Goal: Transaction & Acquisition: Purchase product/service

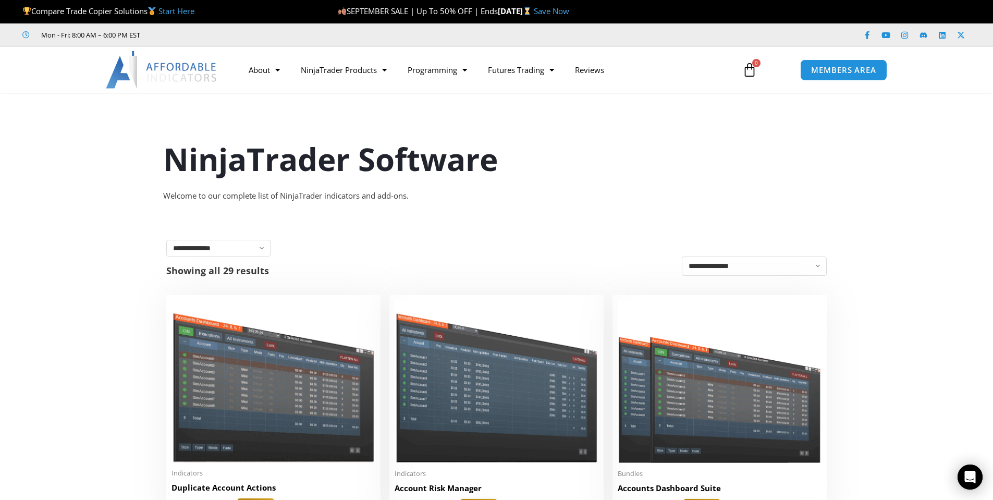
click at [46, 175] on section "NinjaTrader Software Welcome to our complete list of NinjaTrader indicators and…" at bounding box center [496, 157] width 993 height 113
click at [71, 132] on section "NinjaTrader Software Welcome to our complete list of NinjaTrader indicators and…" at bounding box center [496, 157] width 993 height 113
click at [513, 108] on link "Prop Firms" at bounding box center [517, 110] width 79 height 19
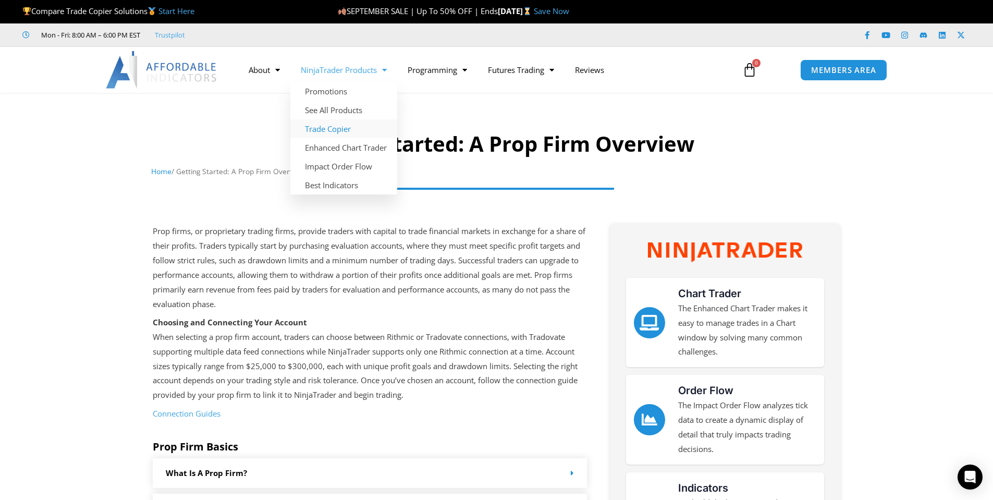
click at [321, 129] on link "Trade Copier" at bounding box center [343, 128] width 107 height 19
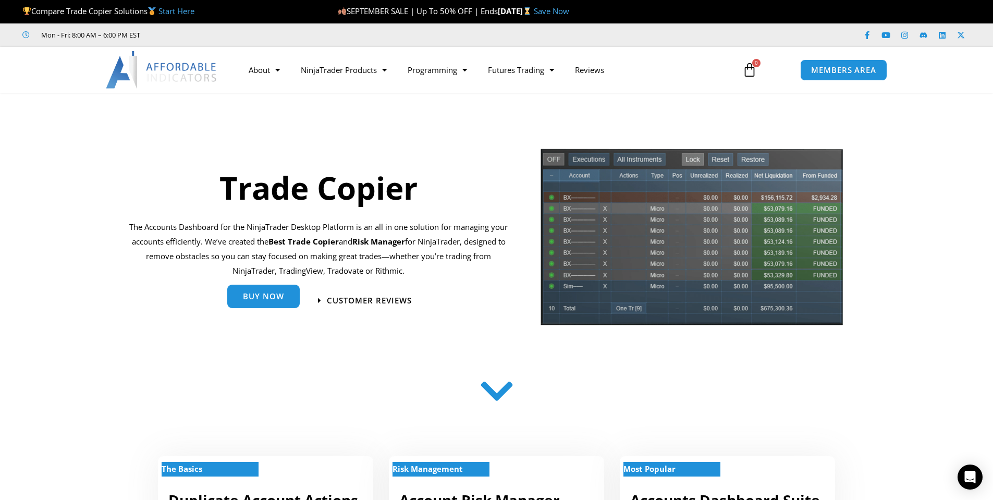
click at [252, 295] on span "Buy Now" at bounding box center [263, 297] width 41 height 8
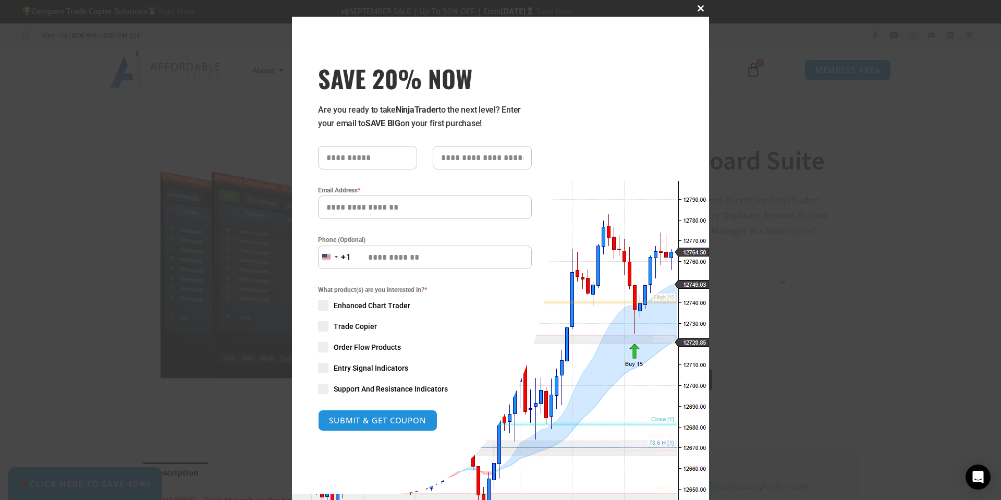
click at [698, 7] on span "SAVE 20% NOW popup" at bounding box center [701, 8] width 17 height 6
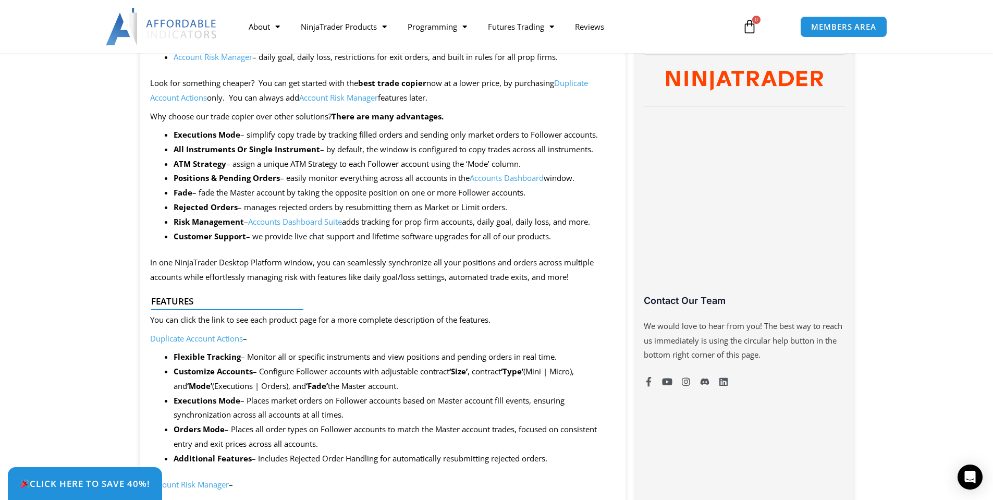
scroll to position [539, 0]
